Goal: Information Seeking & Learning: Find specific fact

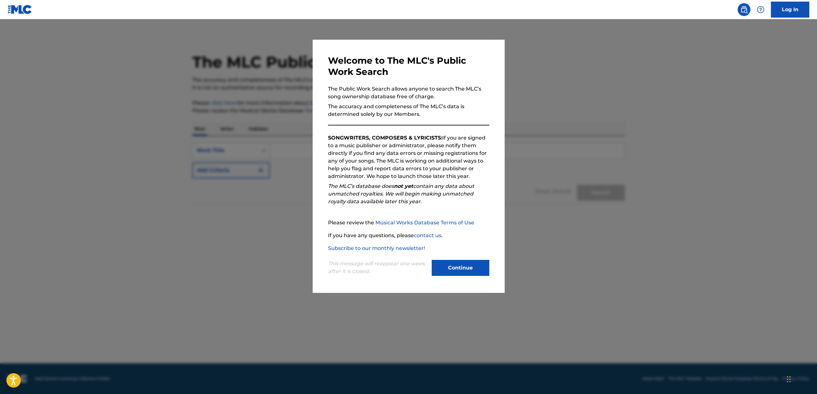
click at [477, 271] on button "Continue" at bounding box center [461, 268] width 58 height 16
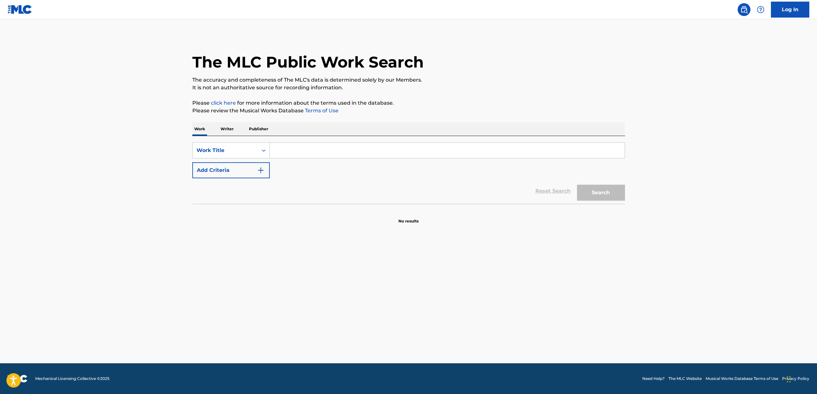
click at [309, 148] on input "Search Form" at bounding box center [447, 150] width 355 height 15
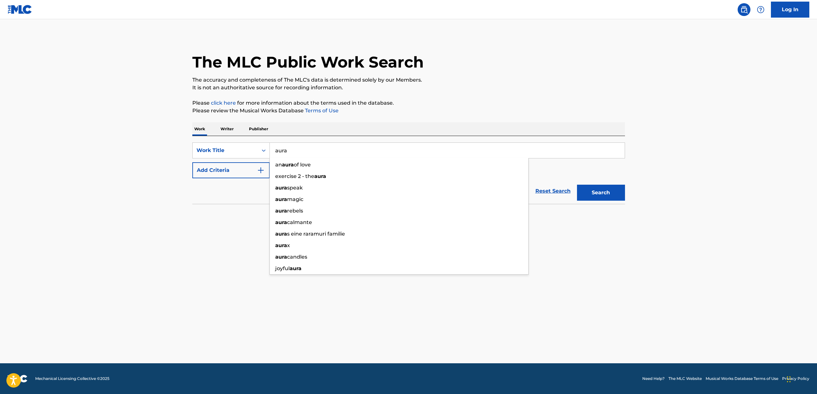
type input "aura"
click at [212, 198] on div "Reset Search Search" at bounding box center [408, 191] width 433 height 26
click at [228, 168] on button "Add Criteria" at bounding box center [230, 170] width 77 height 16
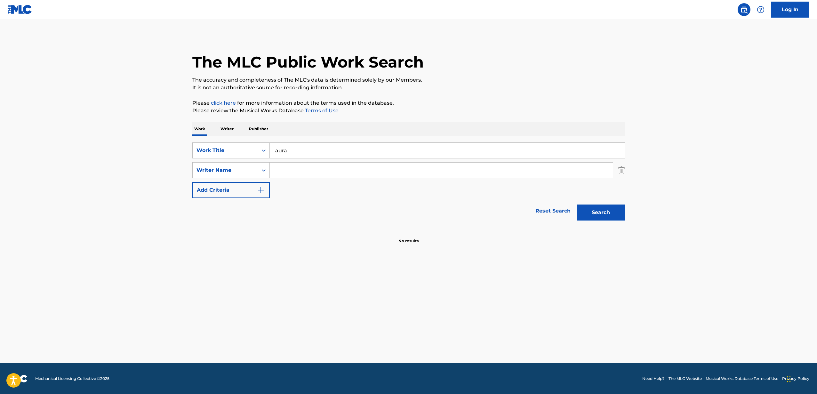
click at [323, 169] on input "Search Form" at bounding box center [441, 170] width 343 height 15
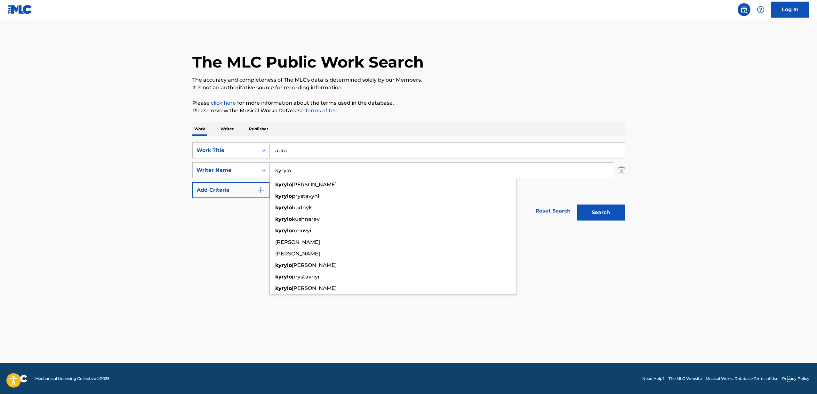
type input "kyrylo"
click at [577, 204] on button "Search" at bounding box center [601, 212] width 48 height 16
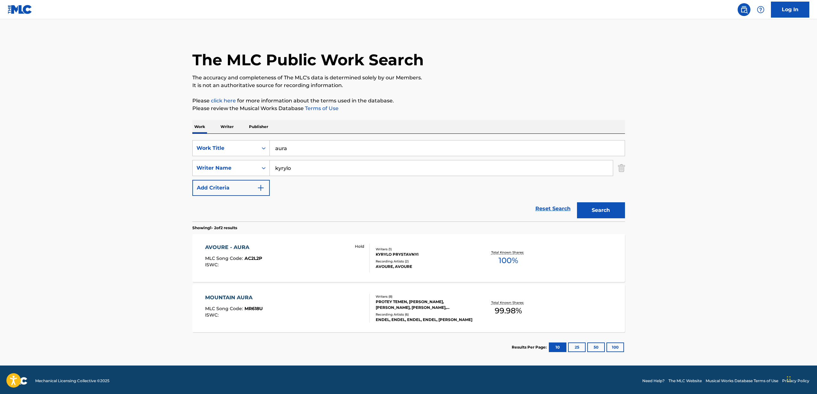
scroll to position [4, 0]
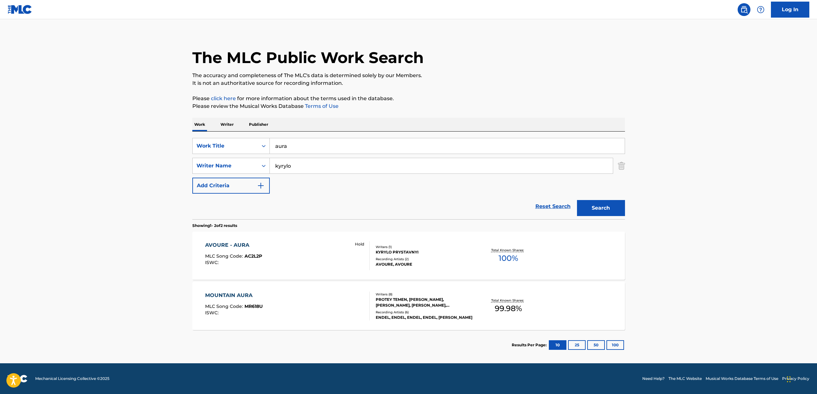
click at [449, 257] on div "Recording Artists ( 2 )" at bounding box center [424, 259] width 97 height 5
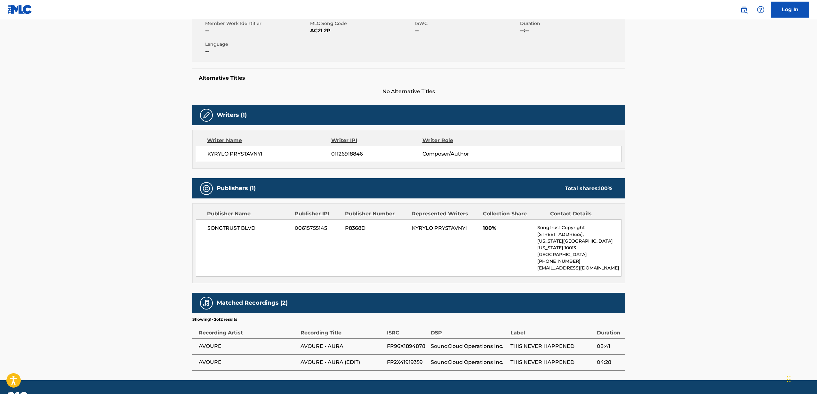
scroll to position [131, 0]
